Goal: Transaction & Acquisition: Purchase product/service

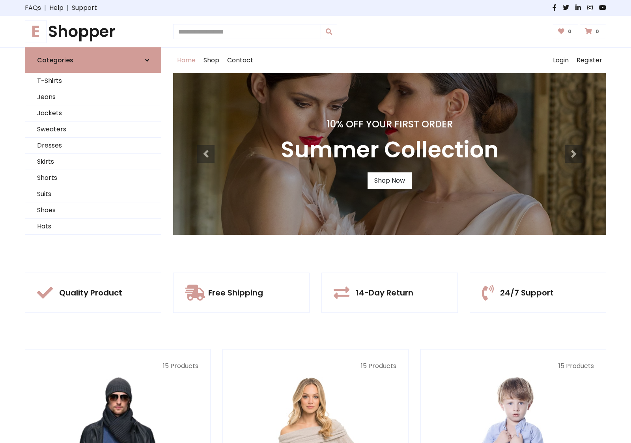
click at [316, 221] on div "10% Off Your First Order Summer Collection Shop Now" at bounding box center [389, 154] width 433 height 162
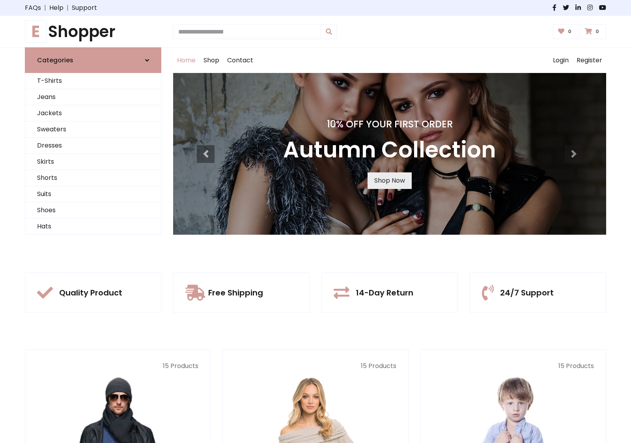
click at [390, 180] on link "Shop Now" at bounding box center [390, 180] width 44 height 17
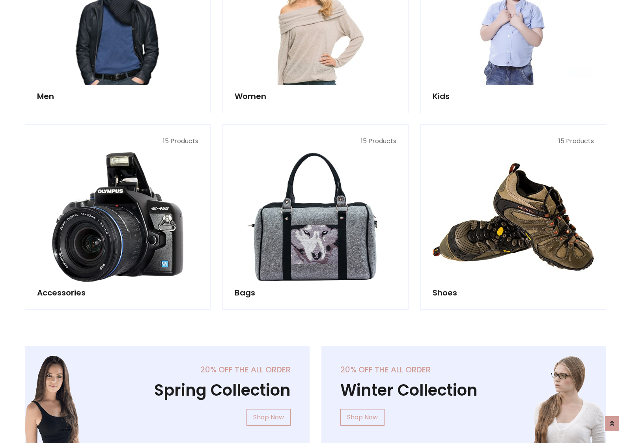
scroll to position [787, 0]
